Goal: Browse casually: Explore the website without a specific task or goal

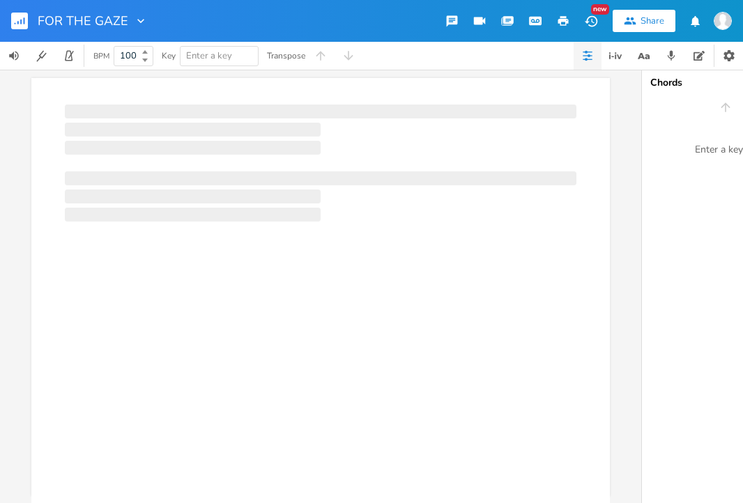
click at [266, 204] on div at bounding box center [320, 314] width 579 height 473
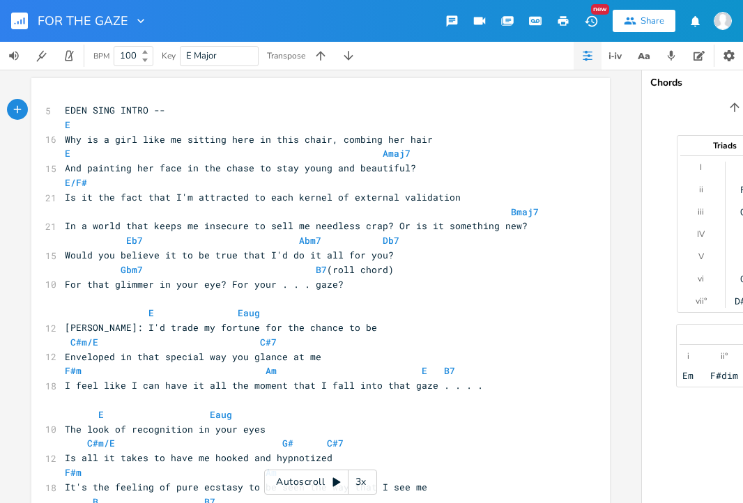
click at [563, 19] on icon "button" at bounding box center [564, 21] width 10 height 10
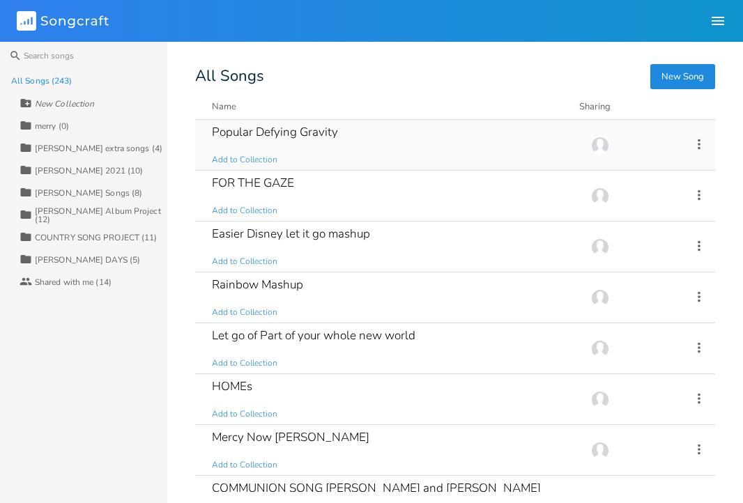
click at [395, 148] on div "Popular Defying Gravity Add to Collection" at bounding box center [393, 145] width 363 height 50
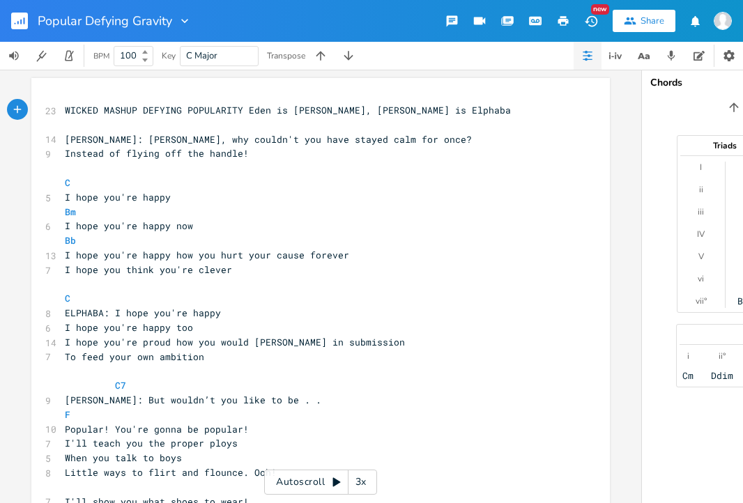
click at [641, 20] on div "Share" at bounding box center [653, 21] width 24 height 13
click at [566, 15] on icon "button" at bounding box center [563, 21] width 13 height 13
click at [563, 20] on icon "button" at bounding box center [564, 21] width 10 height 10
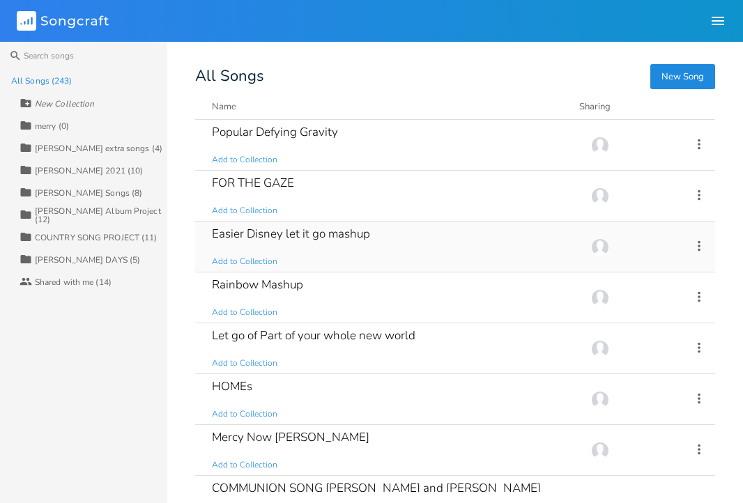
click at [354, 240] on div "Easier Disney let it go mashup" at bounding box center [291, 234] width 158 height 12
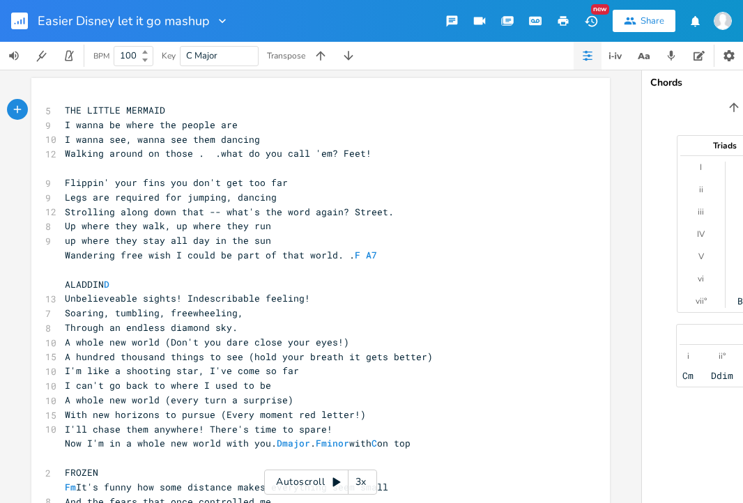
click at [573, 24] on button "button" at bounding box center [563, 20] width 28 height 25
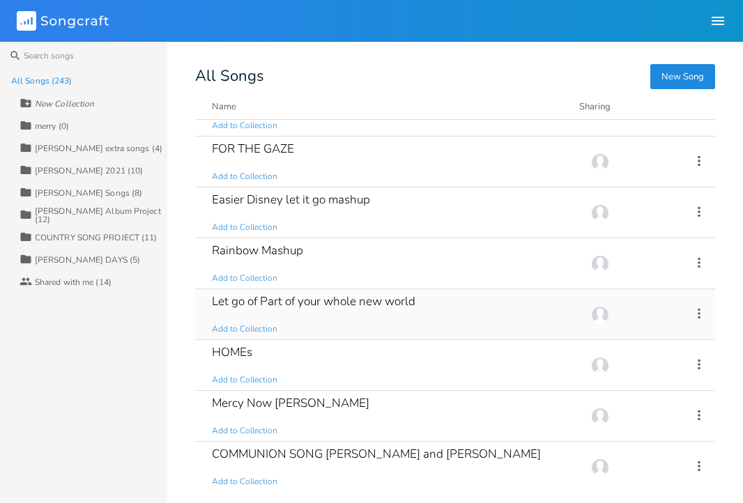
scroll to position [35, 0]
click at [322, 264] on div "Rainbow Mashup Add to Collection" at bounding box center [393, 263] width 363 height 50
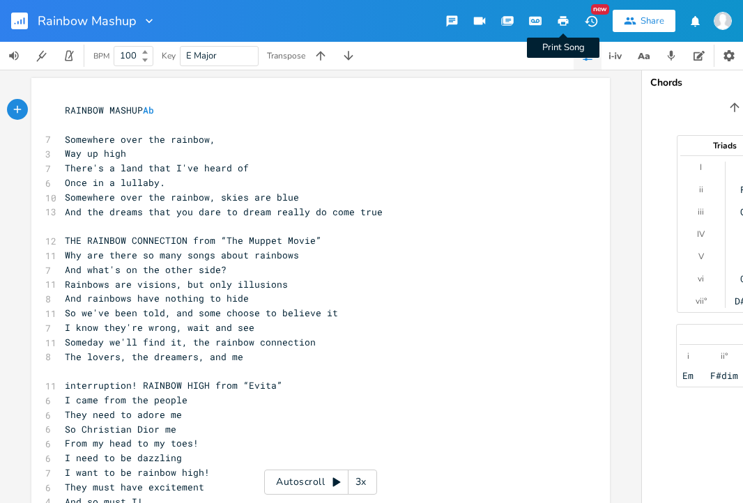
click at [566, 20] on icon "button" at bounding box center [564, 21] width 10 height 10
